Goal: Book appointment/travel/reservation

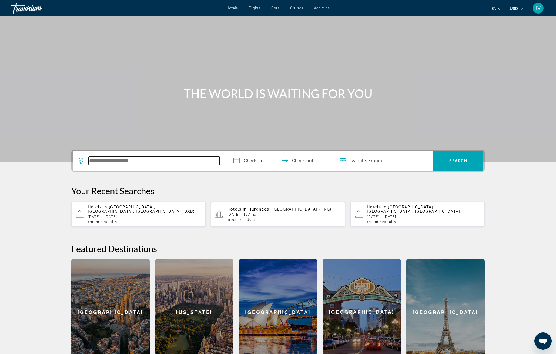
click at [98, 162] on input "Search widget" at bounding box center [154, 161] width 131 height 8
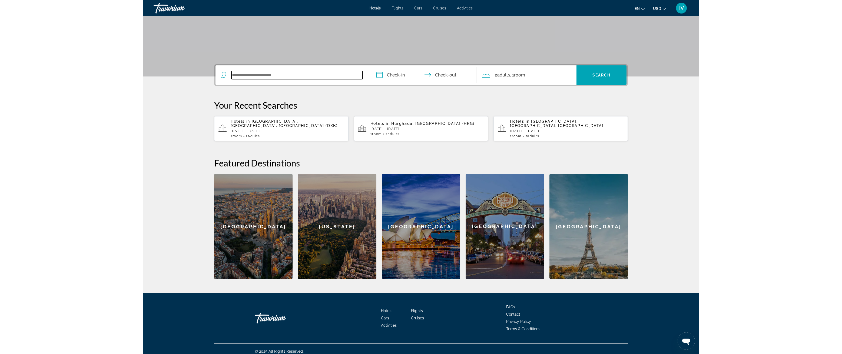
scroll to position [91, 0]
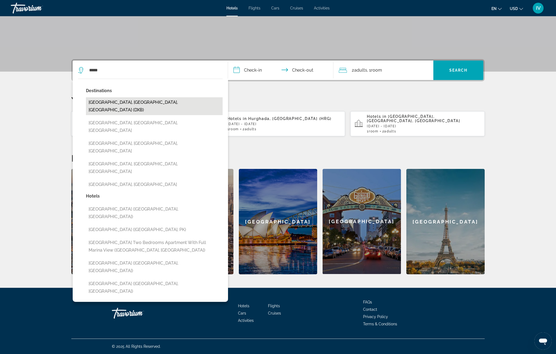
click at [131, 101] on button "[GEOGRAPHIC_DATA], [GEOGRAPHIC_DATA], [GEOGRAPHIC_DATA] (DXB)" at bounding box center [154, 106] width 137 height 18
type input "**********"
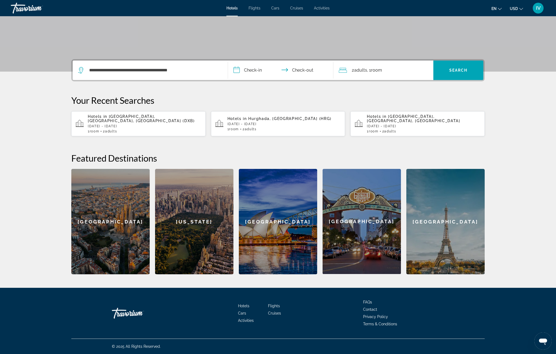
click at [241, 74] on input "**********" at bounding box center [282, 71] width 108 height 21
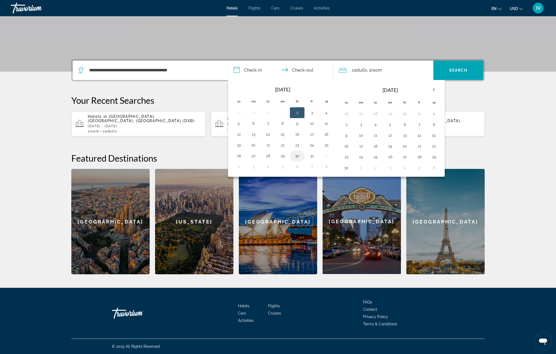
drag, startPoint x: 296, startPoint y: 155, endPoint x: 302, endPoint y: 156, distance: 6.3
click at [296, 155] on button "30" at bounding box center [297, 156] width 9 height 8
click at [312, 157] on button "31" at bounding box center [312, 156] width 9 height 8
type input "**********"
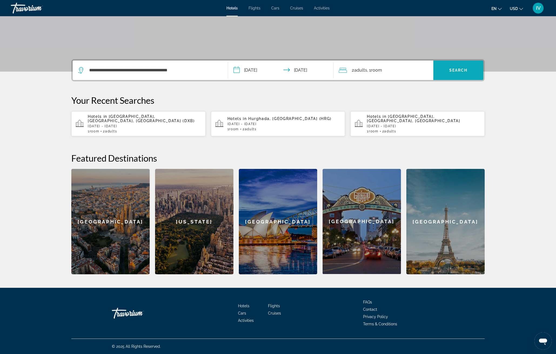
click at [451, 73] on span "Search widget" at bounding box center [459, 70] width 50 height 13
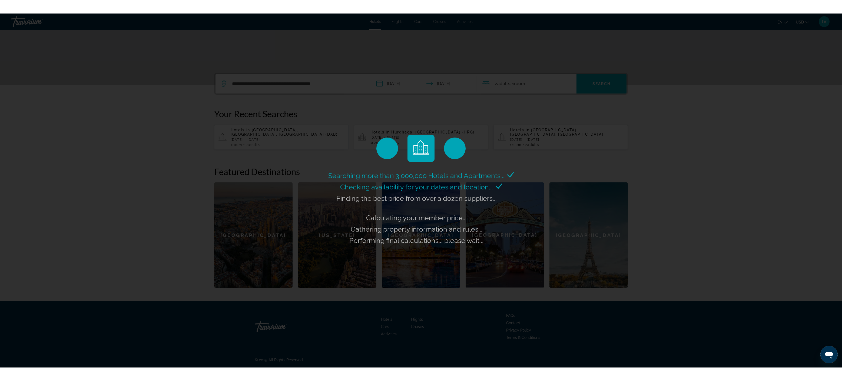
scroll to position [59, 0]
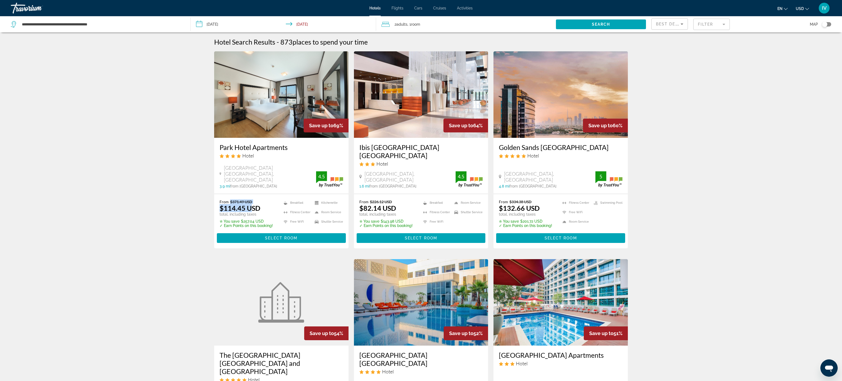
drag, startPoint x: 230, startPoint y: 203, endPoint x: 252, endPoint y: 204, distance: 21.9
click at [252, 204] on div "From $371.49 USD $114.45 USD total, including taxes" at bounding box center [245, 207] width 53 height 17
click at [262, 92] on img "Main content" at bounding box center [281, 94] width 134 height 86
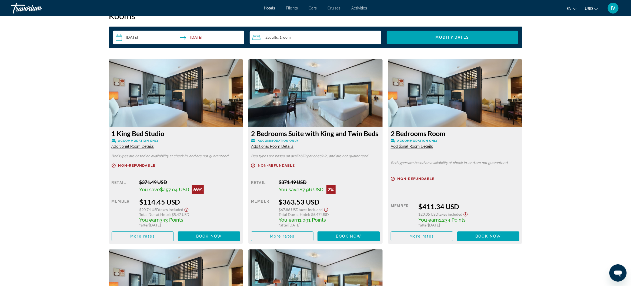
scroll to position [711, 0]
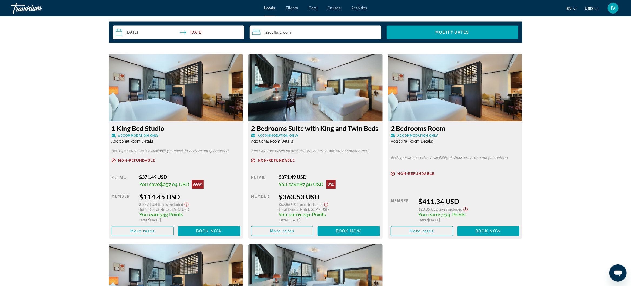
drag, startPoint x: 143, startPoint y: 197, endPoint x: 186, endPoint y: 195, distance: 43.3
click at [186, 195] on div "$114.45 USD" at bounding box center [189, 196] width 101 height 8
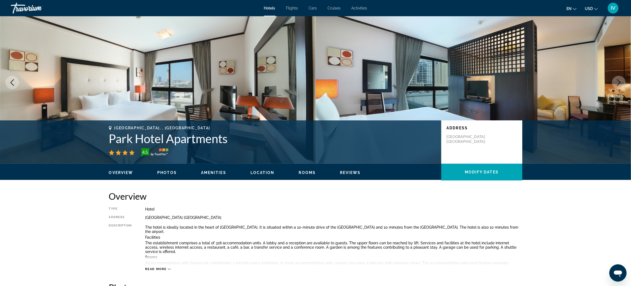
scroll to position [0, 0]
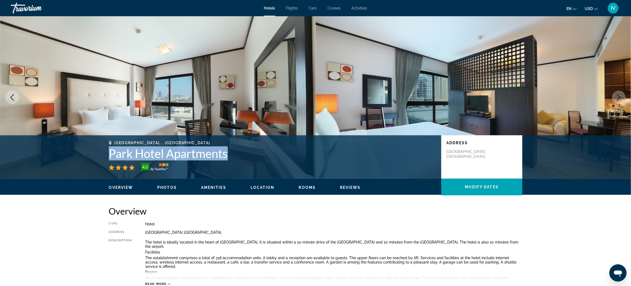
drag, startPoint x: 106, startPoint y: 151, endPoint x: 233, endPoint y: 154, distance: 127.6
click at [235, 155] on div "[GEOGRAPHIC_DATA], , [GEOGRAPHIC_DATA] Apartments 4.5 Address [GEOGRAPHIC_DATA]…" at bounding box center [315, 157] width 435 height 32
copy h1 "Park Hotel Apartments"
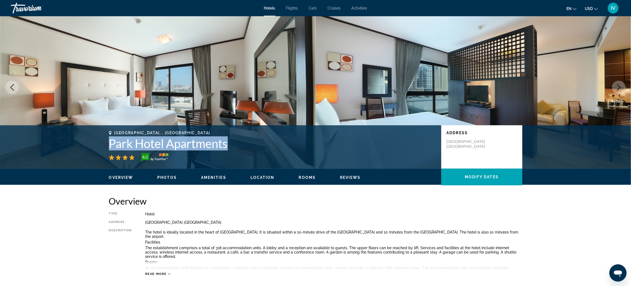
scroll to position [15, 0]
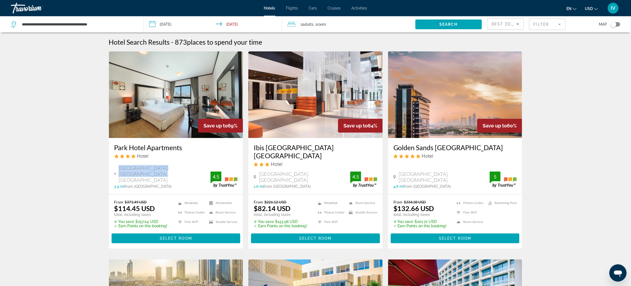
drag, startPoint x: 119, startPoint y: 179, endPoint x: 198, endPoint y: 179, distance: 79.2
click at [199, 180] on div "[GEOGRAPHIC_DATA] [GEOGRAPHIC_DATA], [GEOGRAPHIC_DATA]" at bounding box center [162, 174] width 96 height 18
copy span "[GEOGRAPHIC_DATA] [GEOGRAPHIC_DATA], [GEOGRAPHIC_DATA]"
click at [469, 126] on img "Main content" at bounding box center [455, 94] width 134 height 86
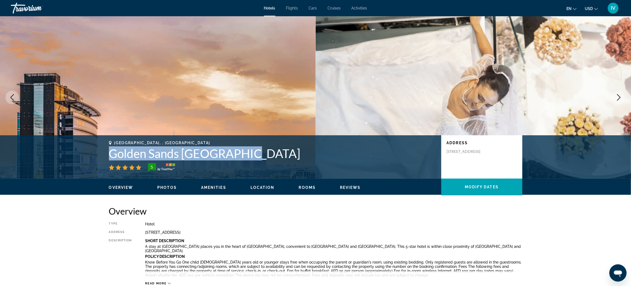
drag, startPoint x: 110, startPoint y: 154, endPoint x: 276, endPoint y: 152, distance: 166.5
click at [290, 154] on h1 "Golden Sands [GEOGRAPHIC_DATA]" at bounding box center [272, 153] width 327 height 14
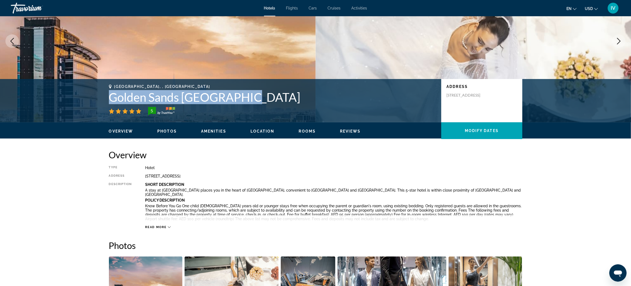
scroll to position [11, 0]
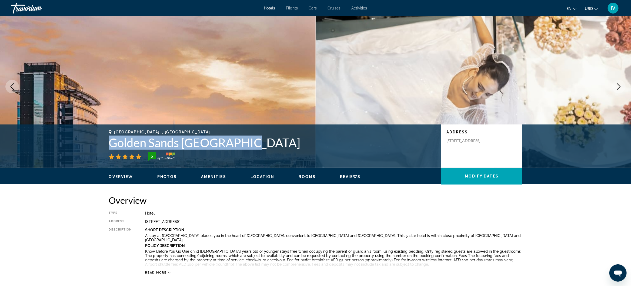
copy h1 "Golden Sands [GEOGRAPHIC_DATA]"
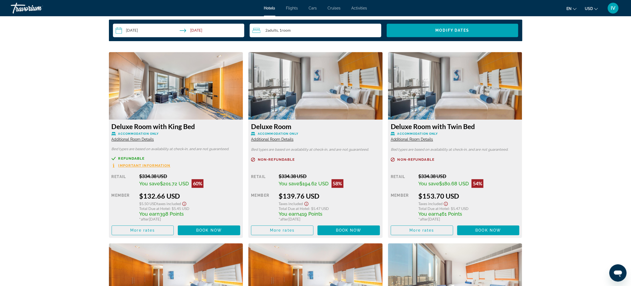
scroll to position [730, 0]
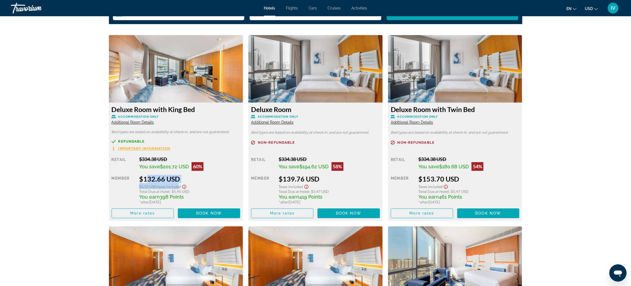
drag, startPoint x: 145, startPoint y: 175, endPoint x: 180, endPoint y: 180, distance: 35.0
click at [180, 180] on div "$132.66 USD $5.50 USD Taxes included Total Due at Hotel : $5.45 USD You earn 39…" at bounding box center [189, 189] width 101 height 29
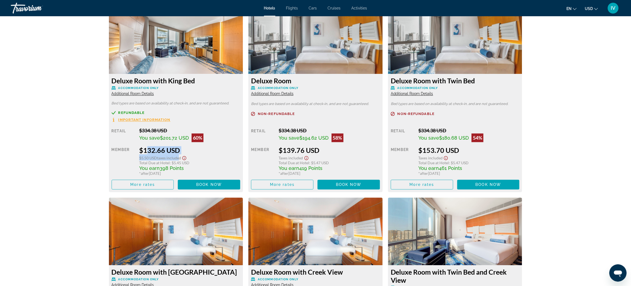
scroll to position [760, 0]
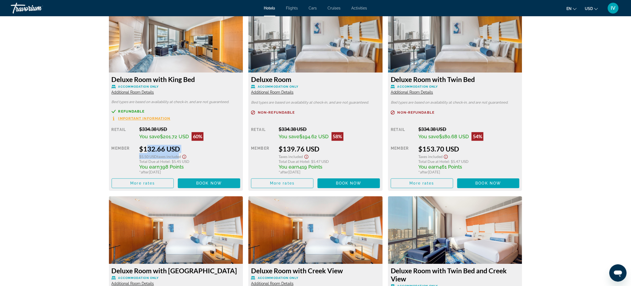
click at [201, 181] on span "Book now" at bounding box center [209, 183] width 26 height 4
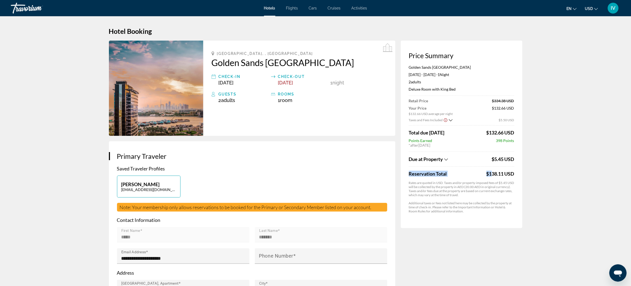
drag, startPoint x: 489, startPoint y: 173, endPoint x: 534, endPoint y: 176, distance: 44.7
click at [494, 177] on app-property-taxes-new "Due at Property $5.45 USD Reservation Total $138.11 USD Rates are quoted in USD…" at bounding box center [461, 182] width 105 height 62
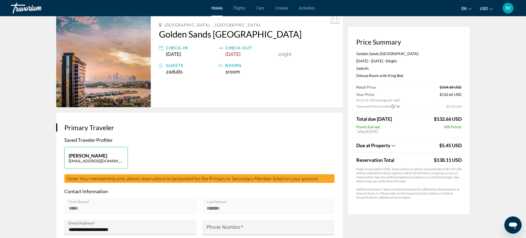
scroll to position [28, 0]
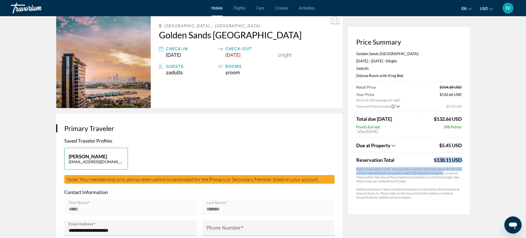
drag, startPoint x: 434, startPoint y: 157, endPoint x: 473, endPoint y: 158, distance: 39.2
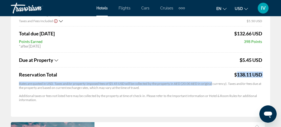
scroll to position [104, 0]
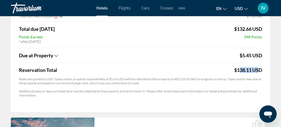
drag, startPoint x: 247, startPoint y: 71, endPoint x: 252, endPoint y: 66, distance: 6.7
click at [254, 71] on div "$138.11 USD" at bounding box center [248, 70] width 28 height 6
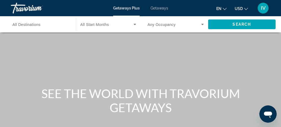
click at [162, 9] on span "Getaways" at bounding box center [159, 8] width 18 height 4
click at [31, 26] on span "All Destinations" at bounding box center [26, 24] width 28 height 4
click at [31, 26] on input "Destination All Destinations" at bounding box center [40, 24] width 56 height 6
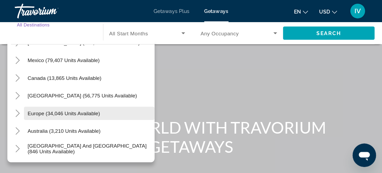
scroll to position [24, 0]
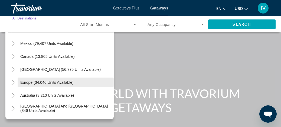
click at [25, 83] on span "Europe (34,046 units available)" at bounding box center [46, 82] width 53 height 4
type input "**********"
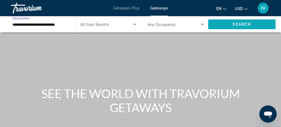
click at [259, 24] on span "Search widget" at bounding box center [242, 24] width 68 height 13
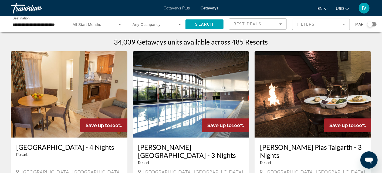
click at [280, 25] on mat-form-field "Filters" at bounding box center [321, 24] width 58 height 11
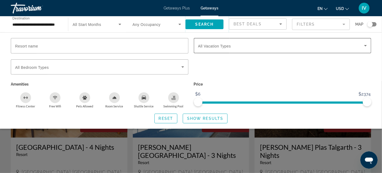
click at [253, 45] on span "Search widget" at bounding box center [281, 45] width 166 height 6
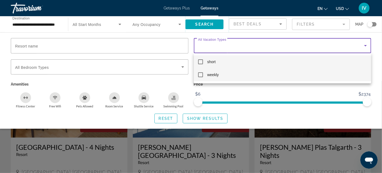
click at [201, 77] on mat-pseudo-checkbox at bounding box center [200, 74] width 5 height 5
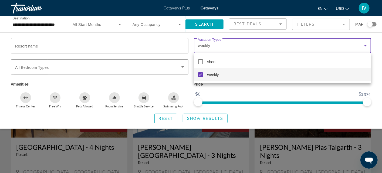
click at [203, 119] on div at bounding box center [191, 86] width 382 height 173
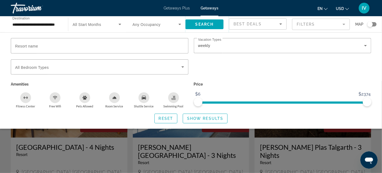
click at [203, 119] on span "Show Results" at bounding box center [205, 118] width 36 height 4
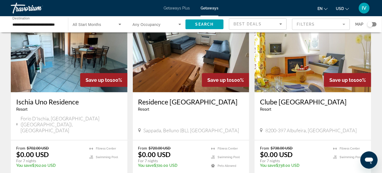
scroll to position [47, 0]
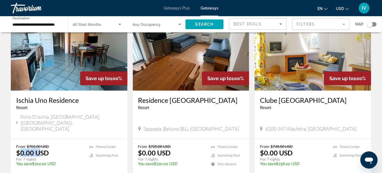
drag, startPoint x: 21, startPoint y: 143, endPoint x: 41, endPoint y: 142, distance: 20.0
click at [41, 127] on p "$0.00 USD" at bounding box center [32, 153] width 33 height 8
drag, startPoint x: 23, startPoint y: 147, endPoint x: 43, endPoint y: 151, distance: 20.6
click at [43, 127] on div "From $702.00 USD $0.00 USD For 7 nights You save $702.00 USD temp" at bounding box center [50, 157] width 68 height 26
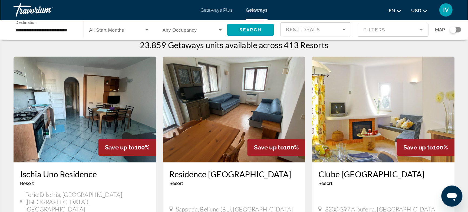
scroll to position [0, 0]
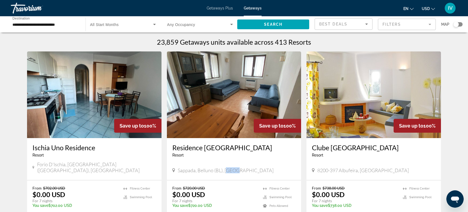
drag, startPoint x: 226, startPoint y: 163, endPoint x: 244, endPoint y: 163, distance: 17.6
click at [244, 127] on div "Sappada, Belluno (BL), Italy" at bounding box center [234, 170] width 124 height 6
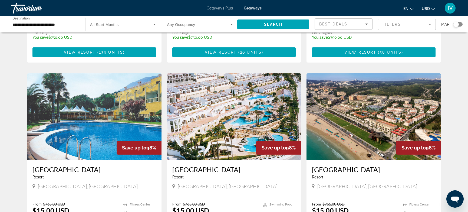
scroll to position [558, 0]
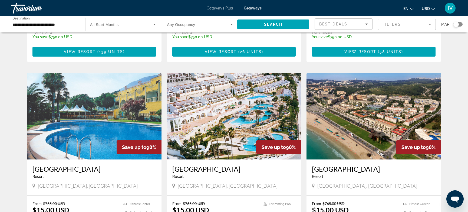
drag, startPoint x: 171, startPoint y: 188, endPoint x: 194, endPoint y: 190, distance: 23.1
